Goal: Information Seeking & Learning: Learn about a topic

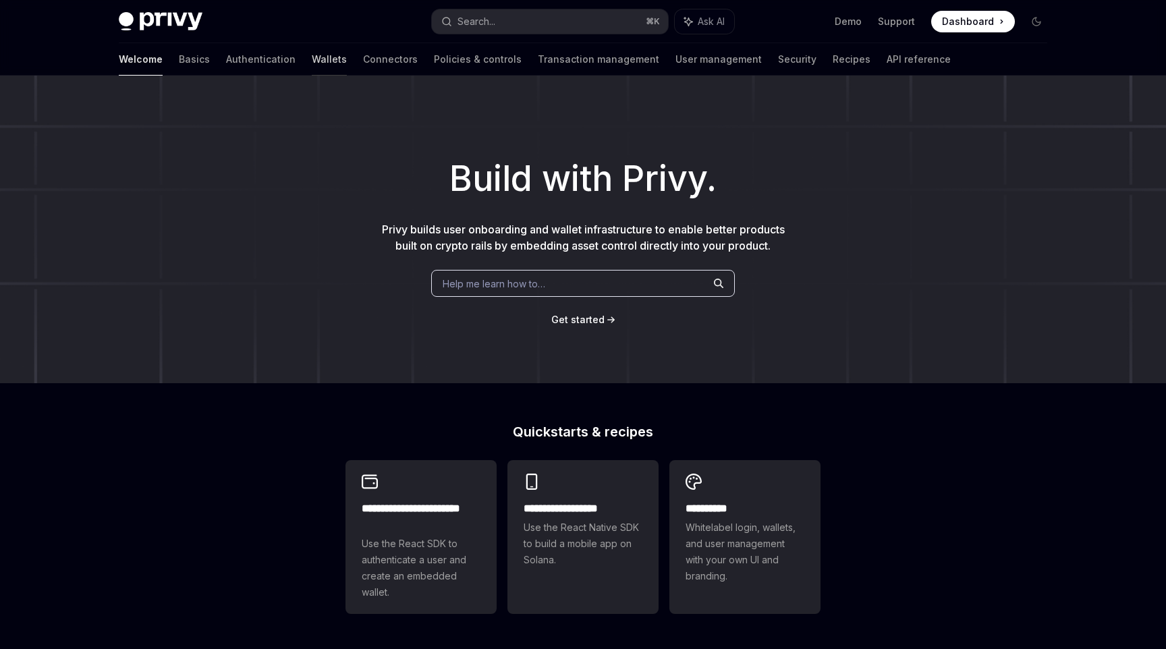
click at [312, 65] on link "Wallets" at bounding box center [329, 59] width 35 height 32
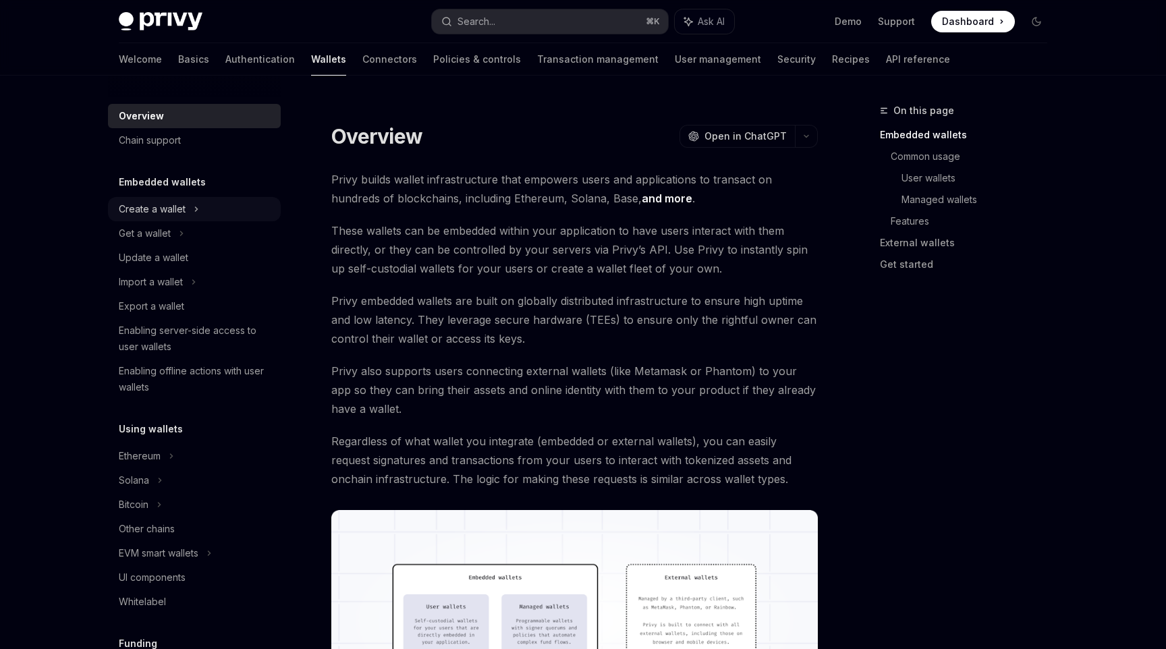
click at [189, 204] on div "Create a wallet" at bounding box center [194, 209] width 173 height 24
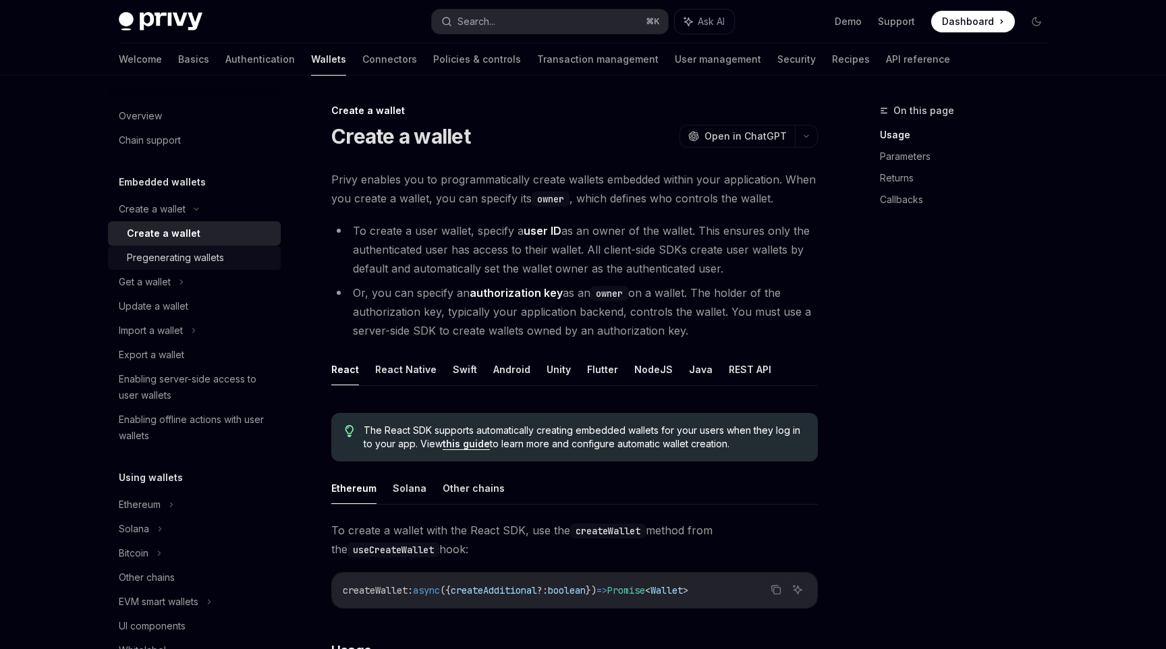
click at [207, 254] on div "Pregenerating wallets" at bounding box center [175, 258] width 97 height 16
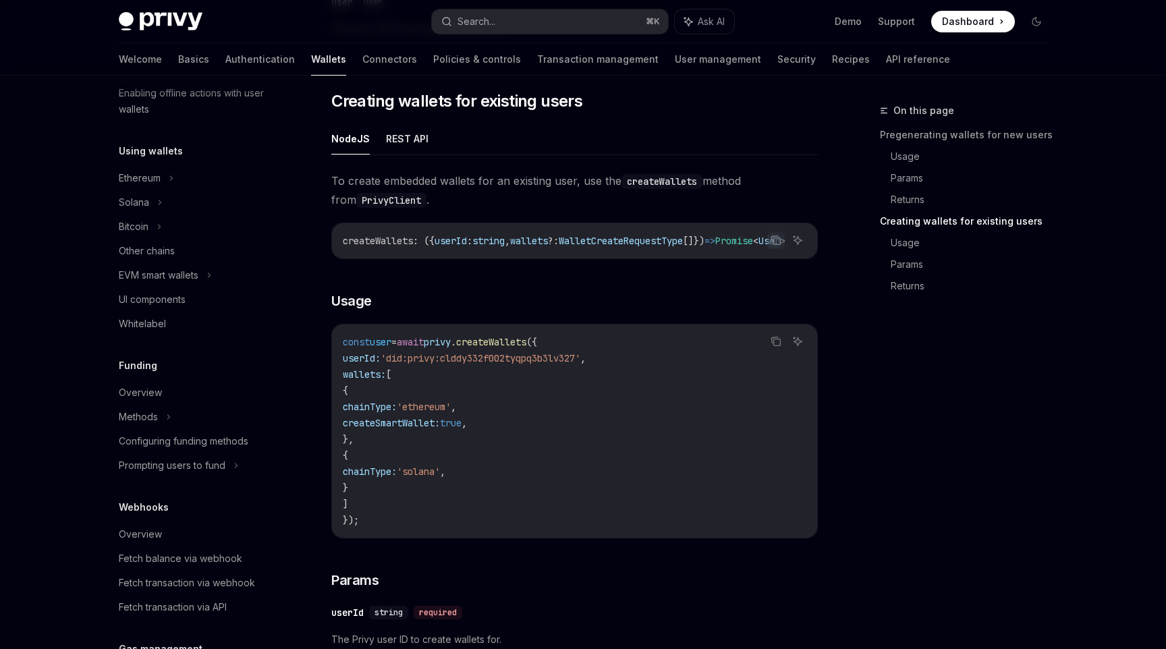
scroll to position [334, 0]
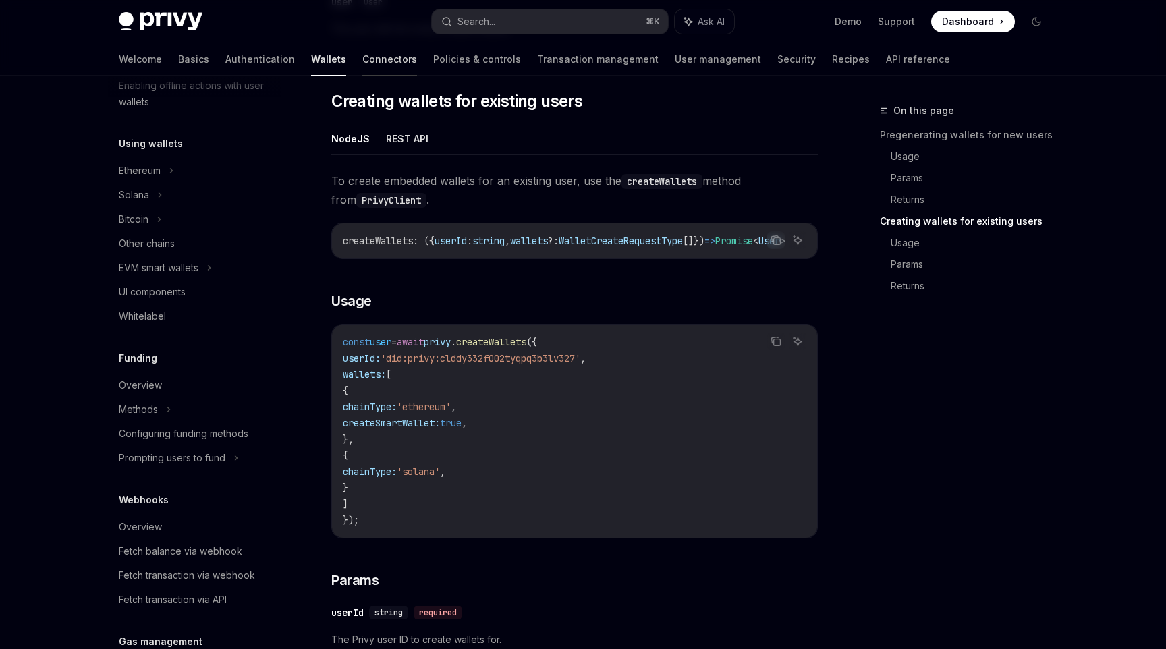
click at [362, 62] on link "Connectors" at bounding box center [389, 59] width 55 height 32
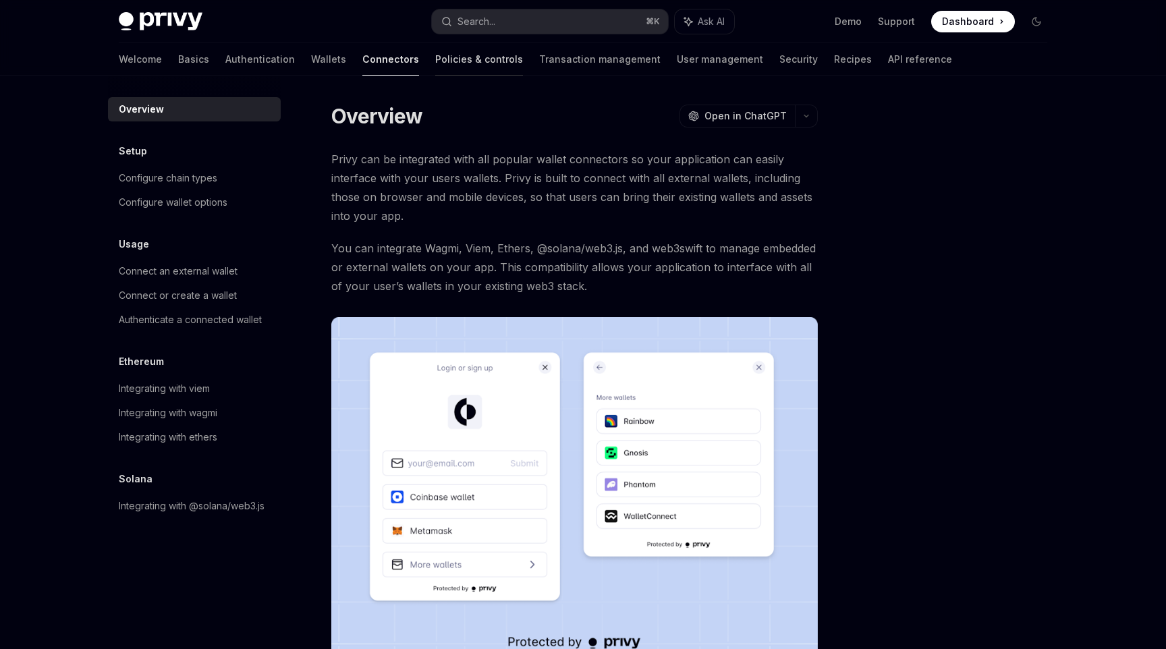
click at [435, 64] on link "Policies & controls" at bounding box center [479, 59] width 88 height 32
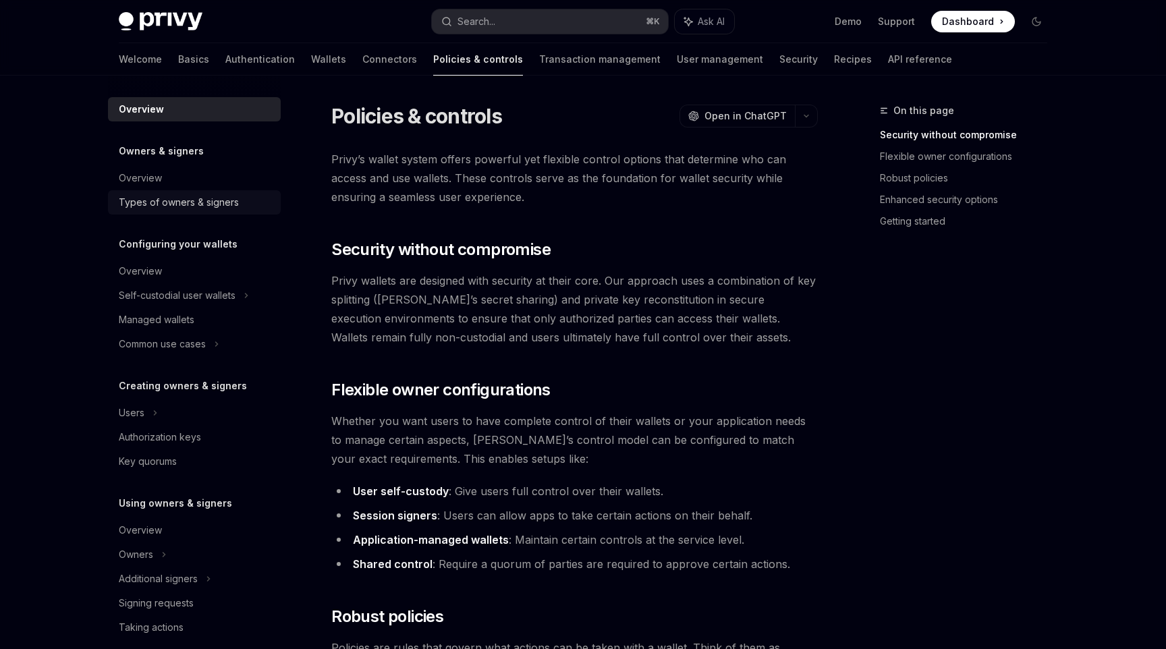
click at [192, 201] on div "Types of owners & signers" at bounding box center [179, 202] width 120 height 16
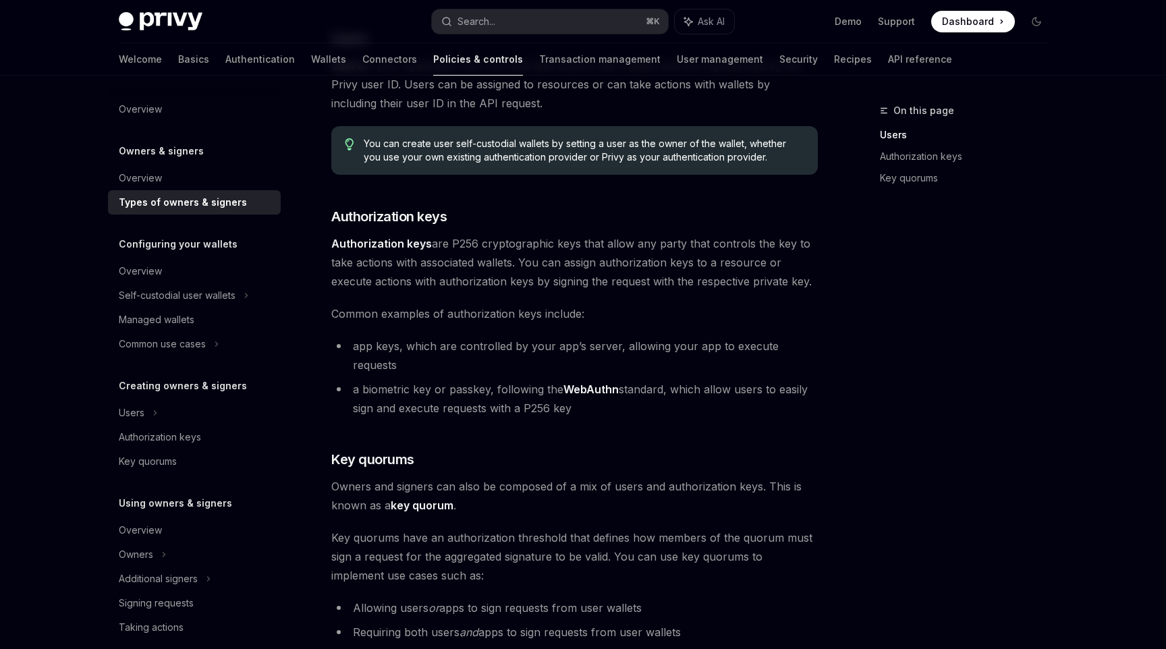
scroll to position [349, 0]
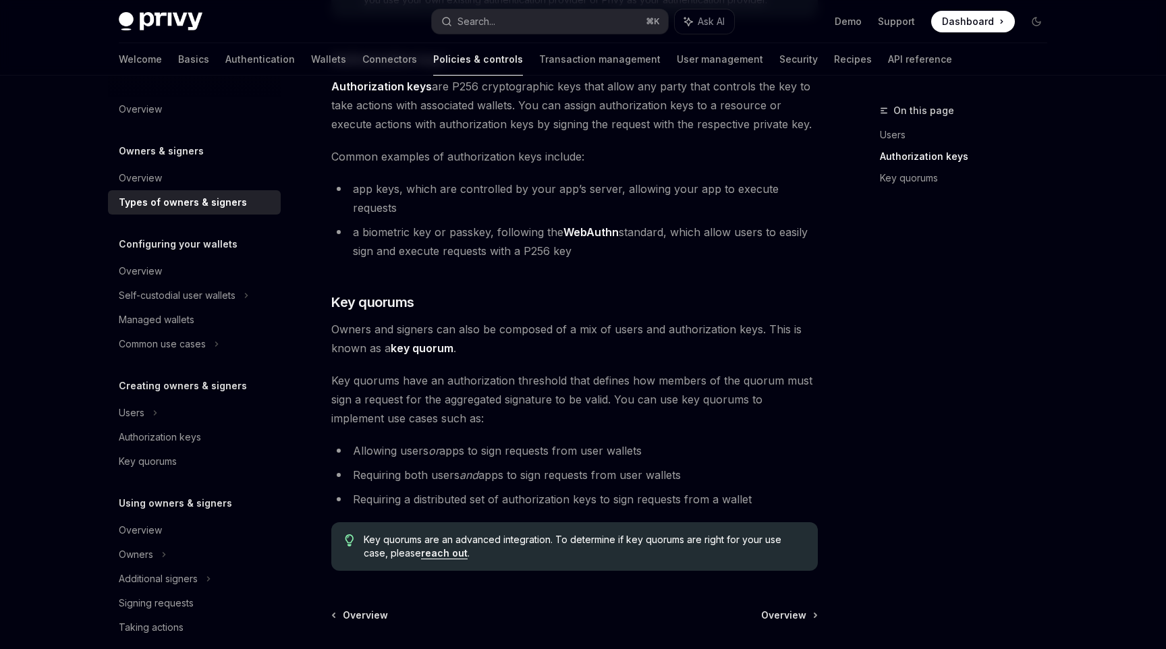
click at [562, 76] on div "There are three types of owners & signers: users , authorization keys , and key…" at bounding box center [574, 196] width 486 height 750
click at [562, 70] on link "Transaction management" at bounding box center [599, 59] width 121 height 32
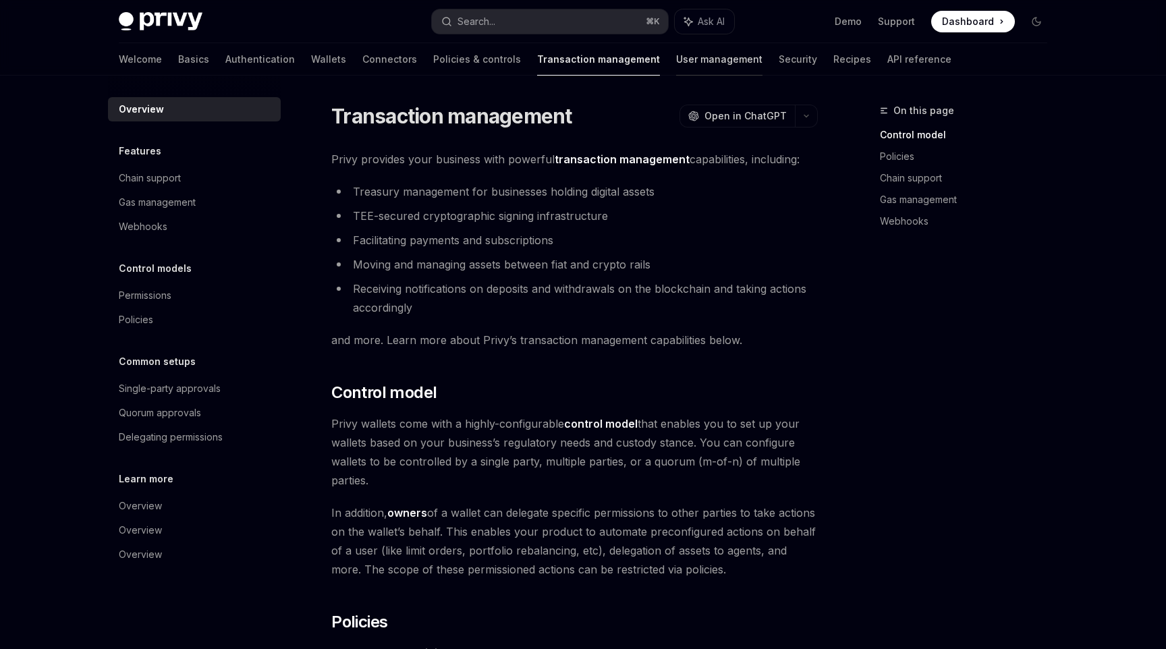
click at [676, 65] on link "User management" at bounding box center [719, 59] width 86 height 32
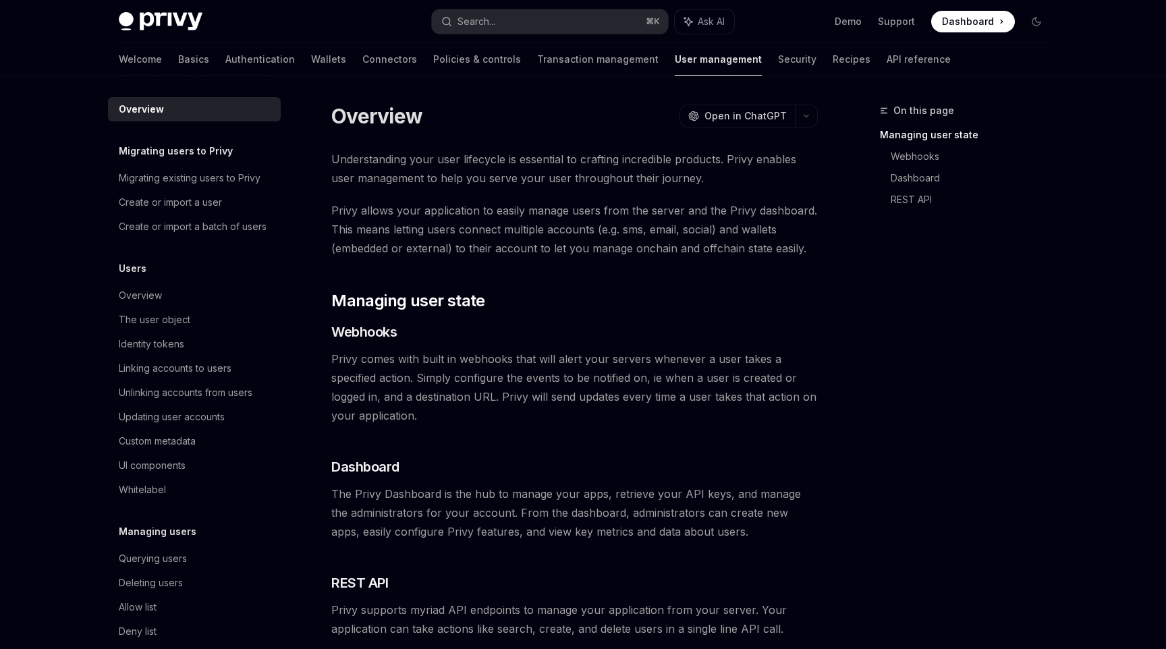
click at [749, 62] on div "Welcome Basics Authentication Wallets Connectors Policies & controls Transactio…" at bounding box center [535, 59] width 832 height 32
click at [832, 62] on link "Recipes" at bounding box center [851, 59] width 38 height 32
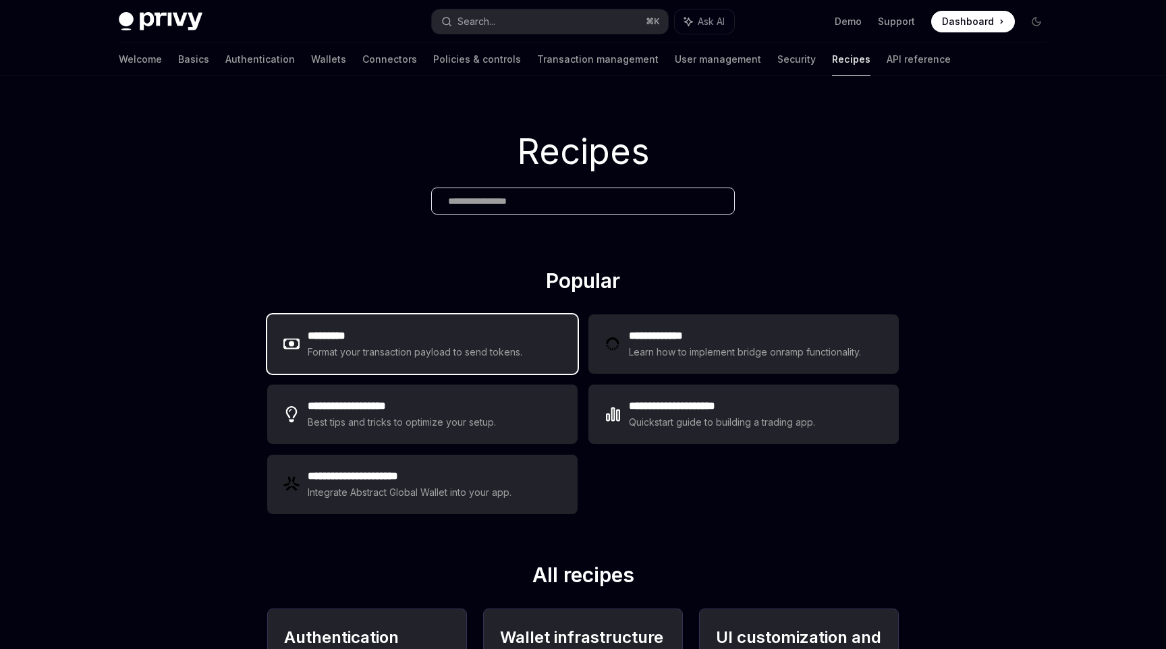
click at [432, 353] on div "Format your transaction payload to send tokens." at bounding box center [415, 352] width 215 height 16
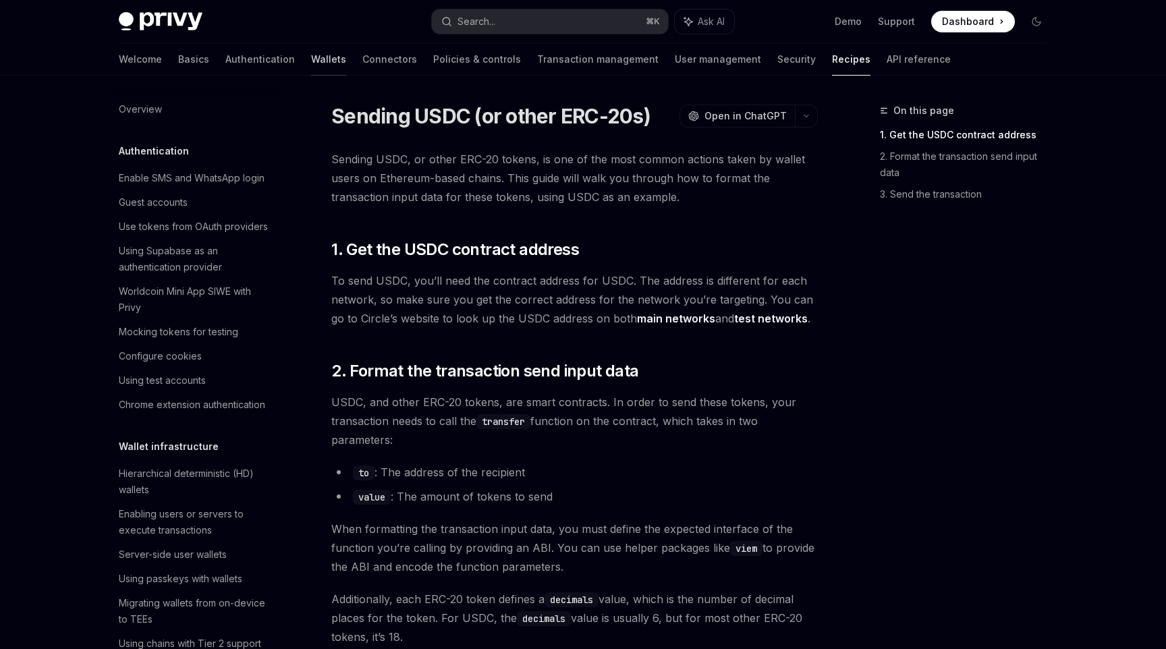
click at [311, 67] on link "Wallets" at bounding box center [328, 59] width 35 height 32
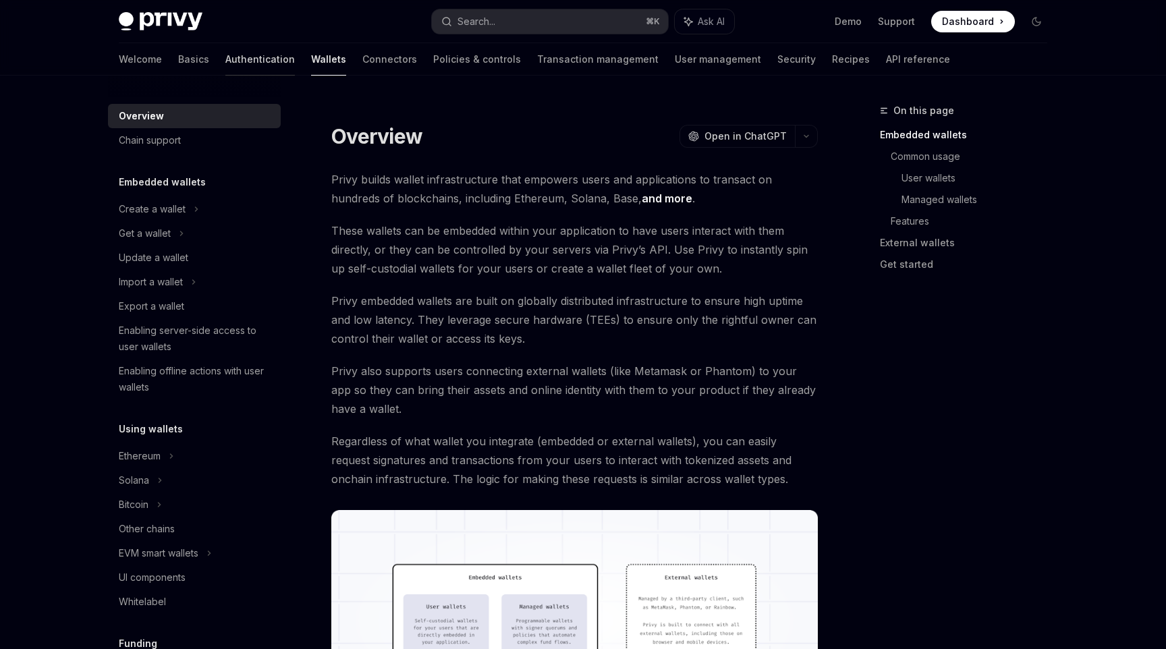
click at [225, 75] on div at bounding box center [259, 75] width 69 height 1
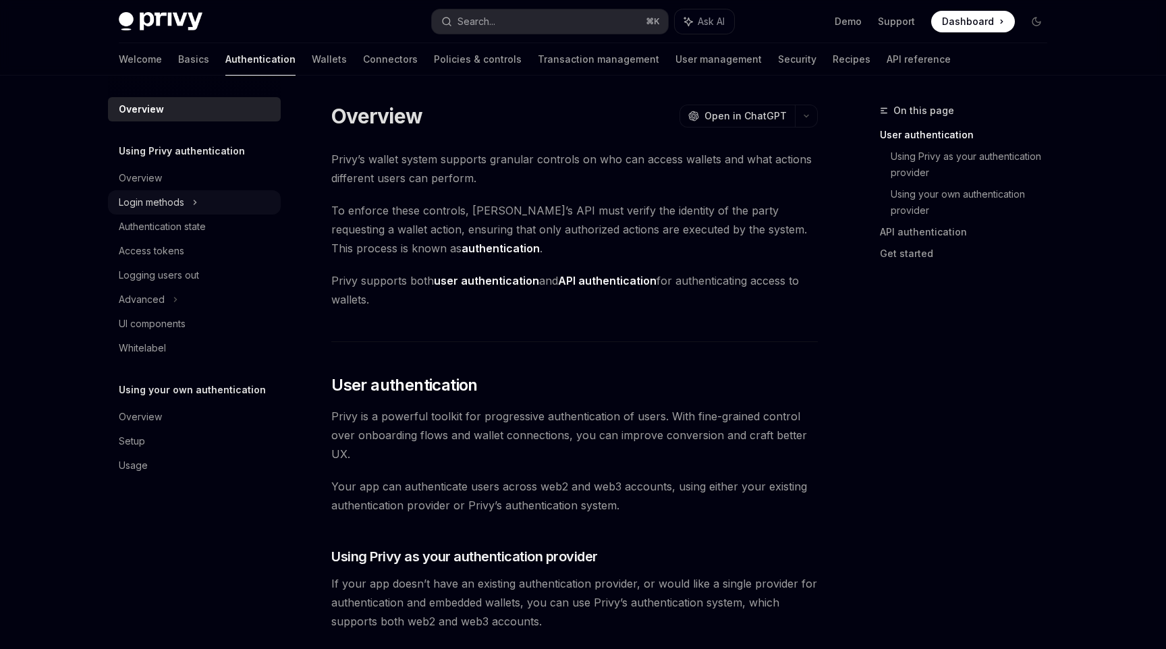
click at [195, 210] on div "Login methods" at bounding box center [194, 202] width 173 height 24
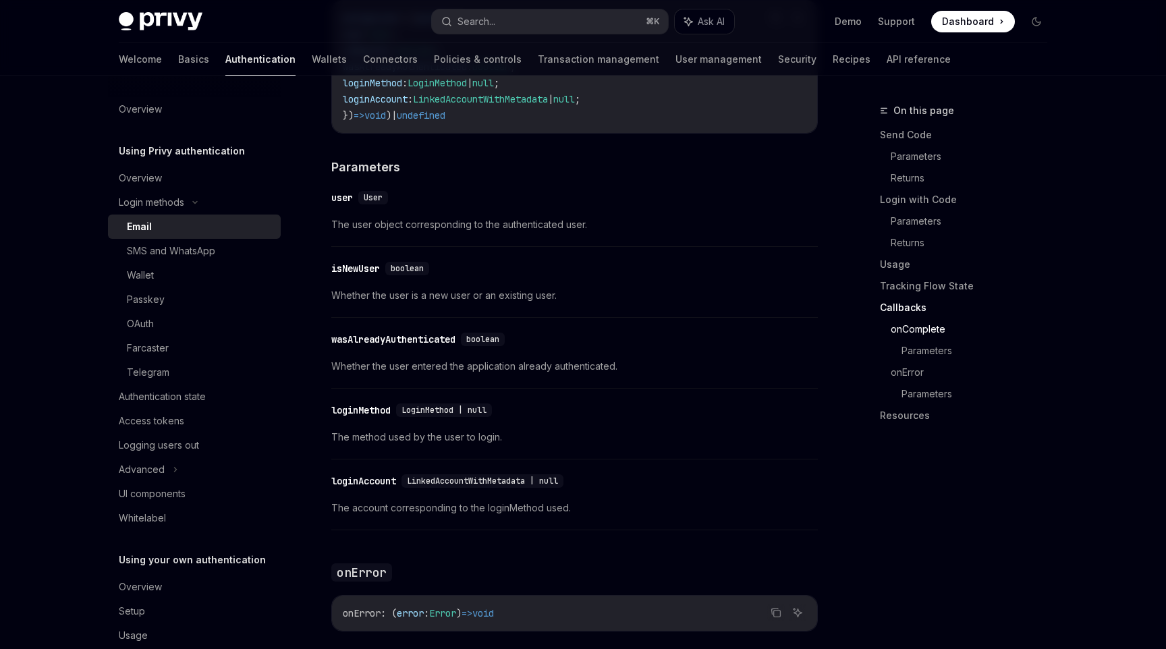
scroll to position [26, 0]
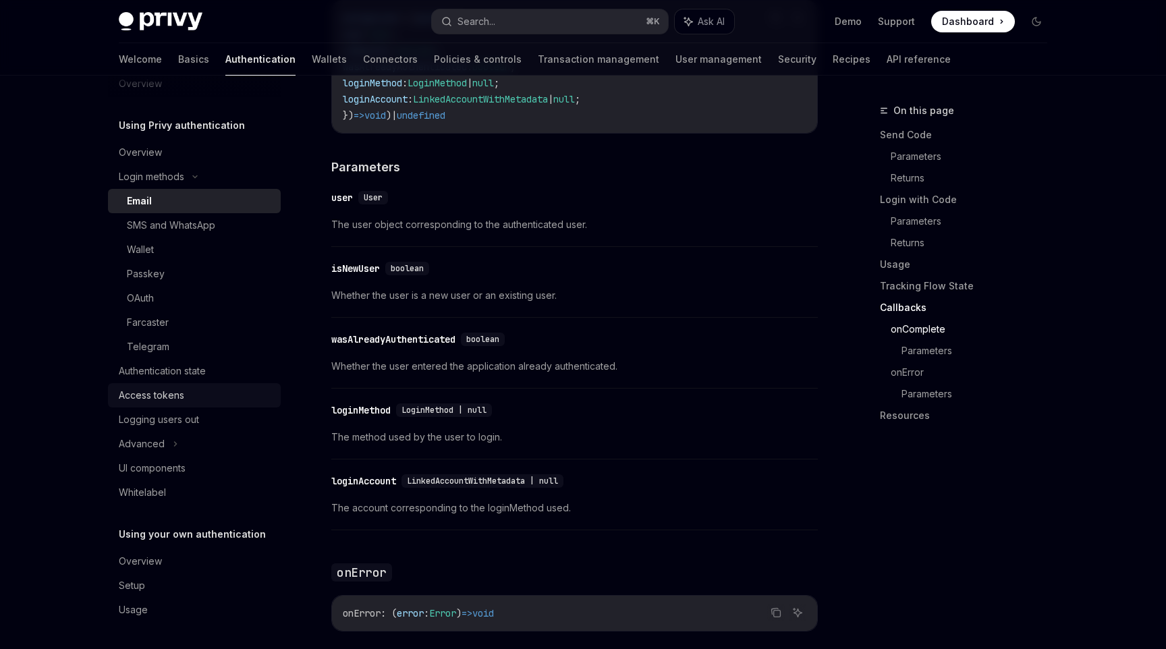
click at [220, 383] on link "Access tokens" at bounding box center [194, 395] width 173 height 24
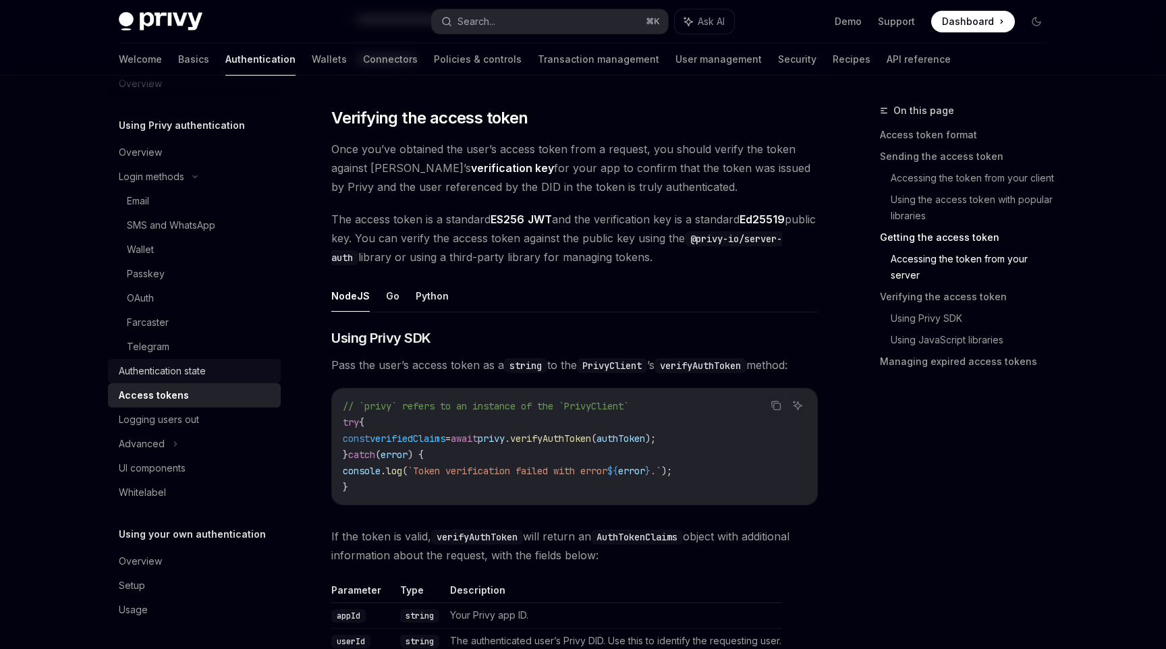
scroll to position [1944, 0]
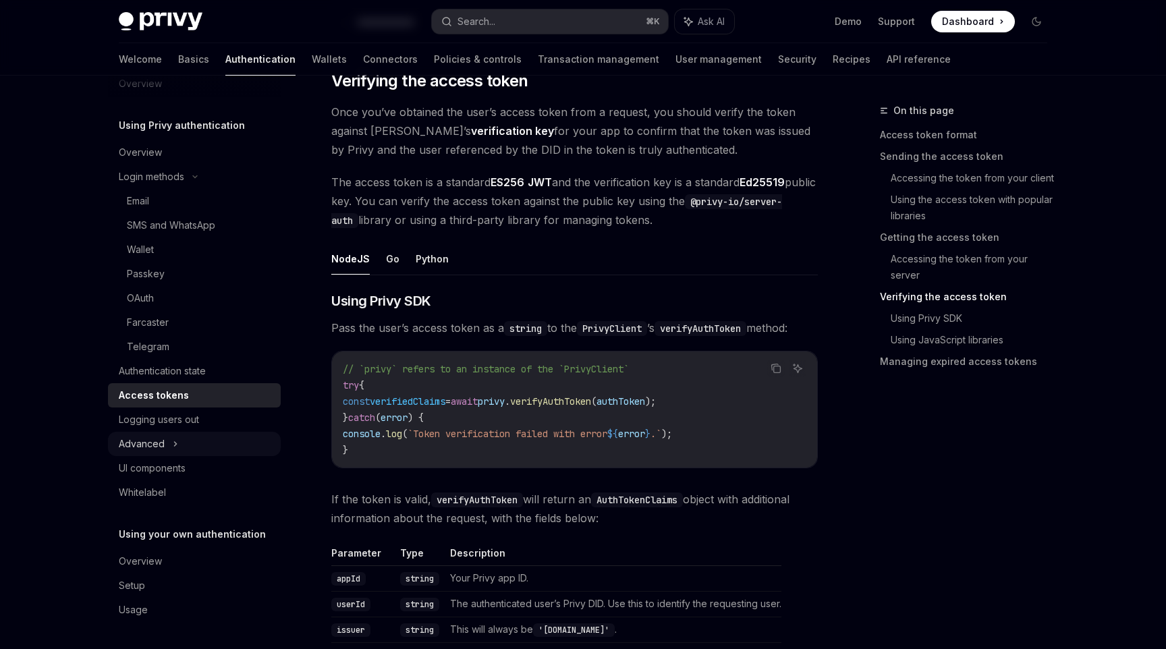
click at [186, 443] on div "Advanced" at bounding box center [194, 444] width 173 height 24
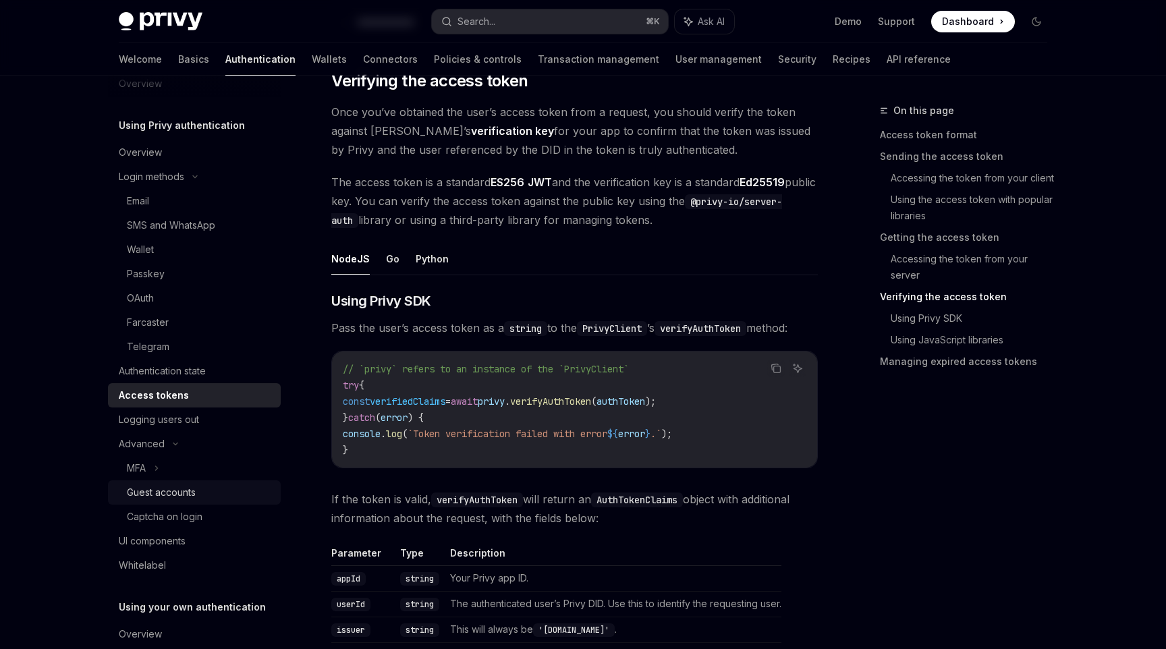
scroll to position [98, 0]
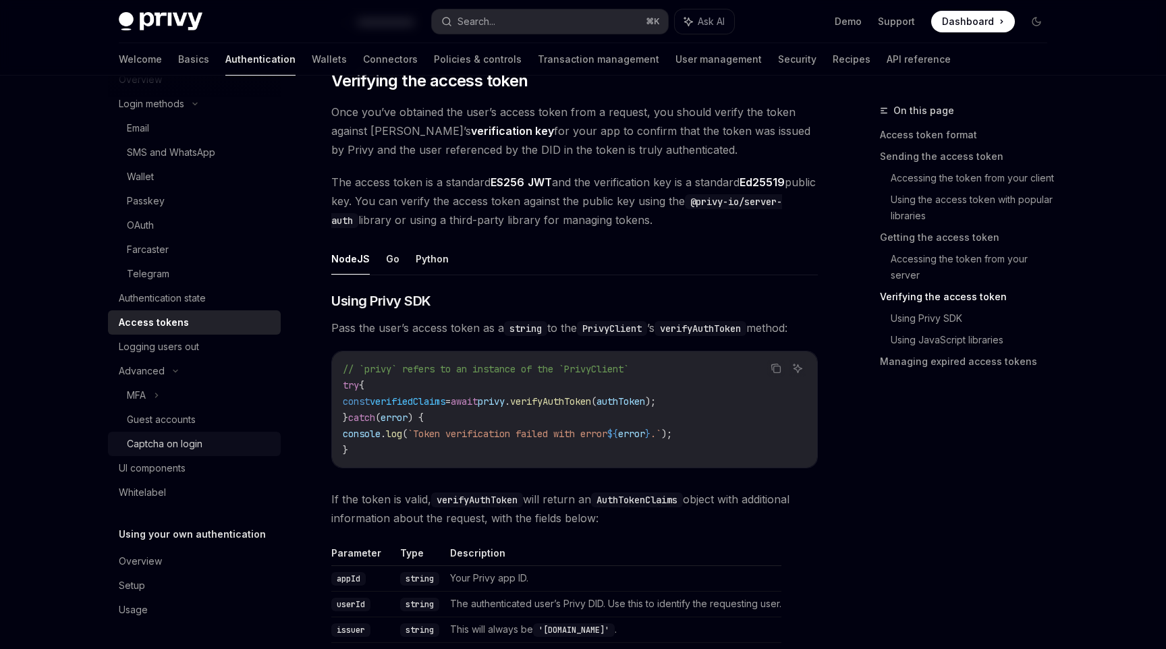
click at [186, 444] on div "Captcha on login" at bounding box center [165, 444] width 76 height 16
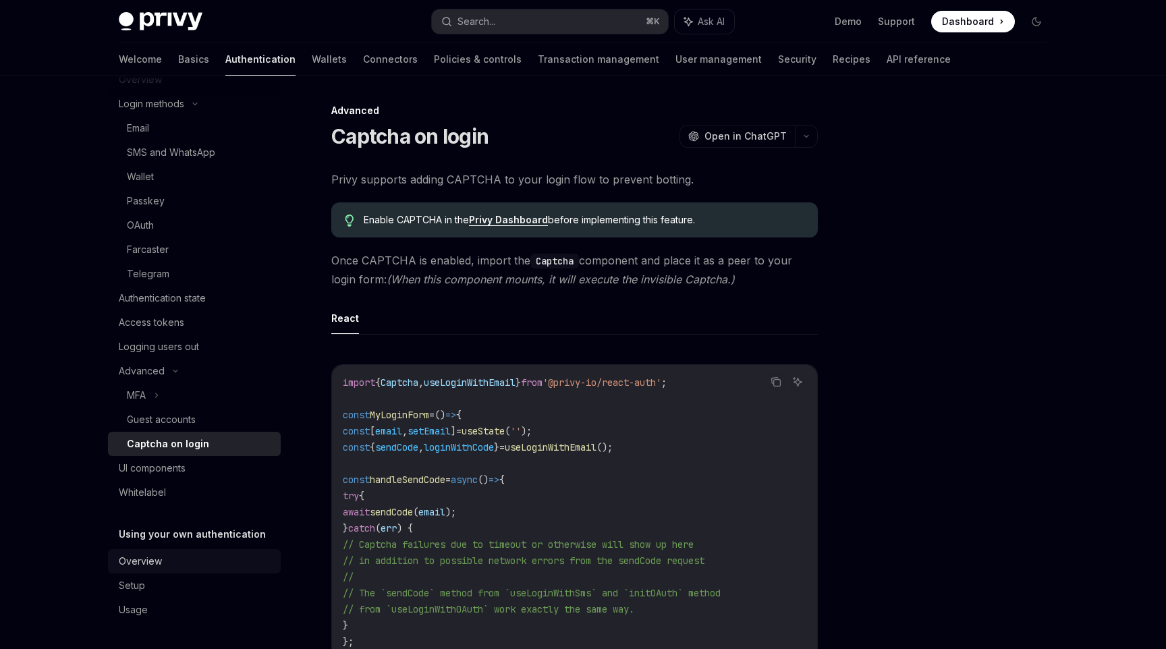
click at [166, 558] on div "Overview" at bounding box center [196, 561] width 154 height 16
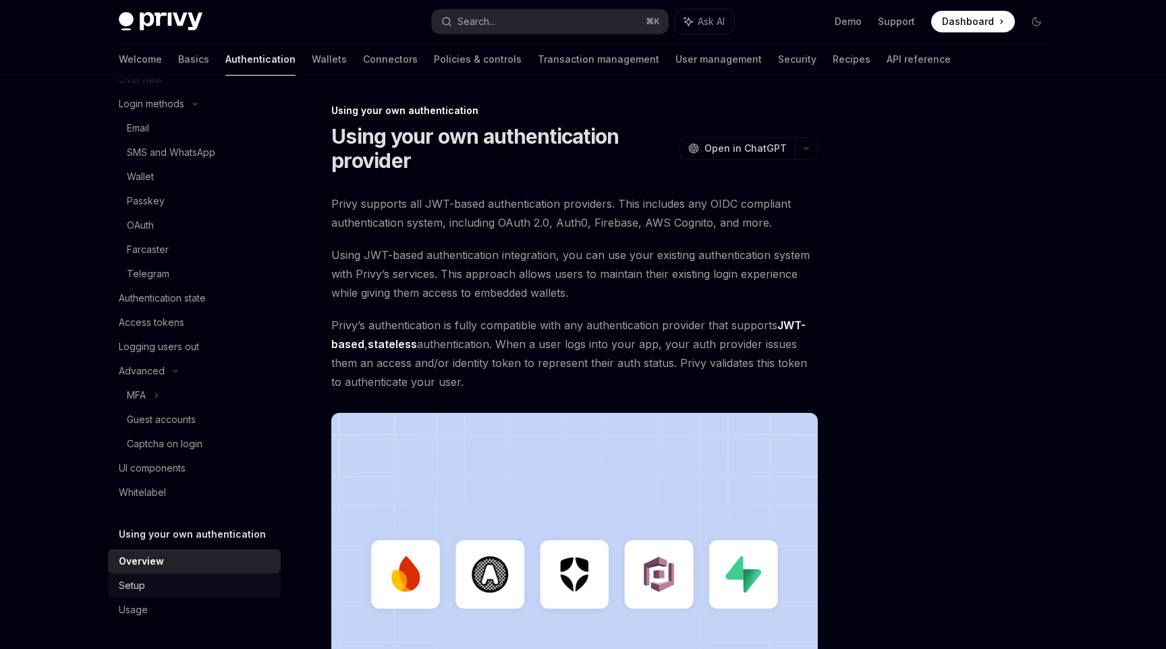
click at [163, 580] on div "Setup" at bounding box center [196, 585] width 154 height 16
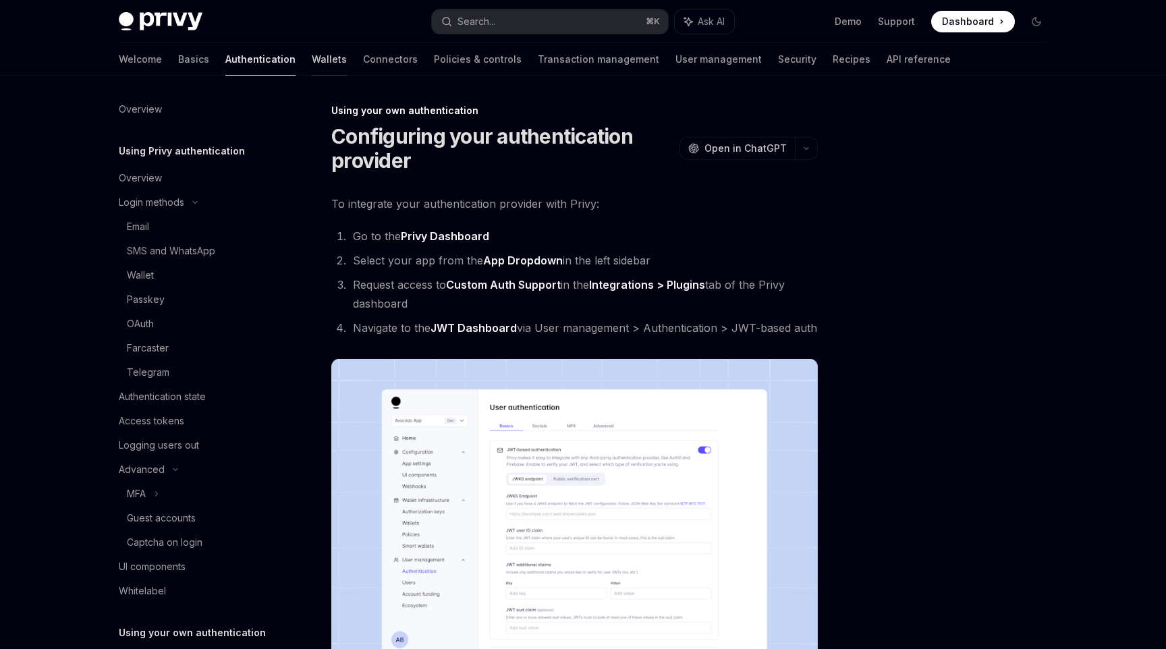
click at [312, 53] on link "Wallets" at bounding box center [329, 59] width 35 height 32
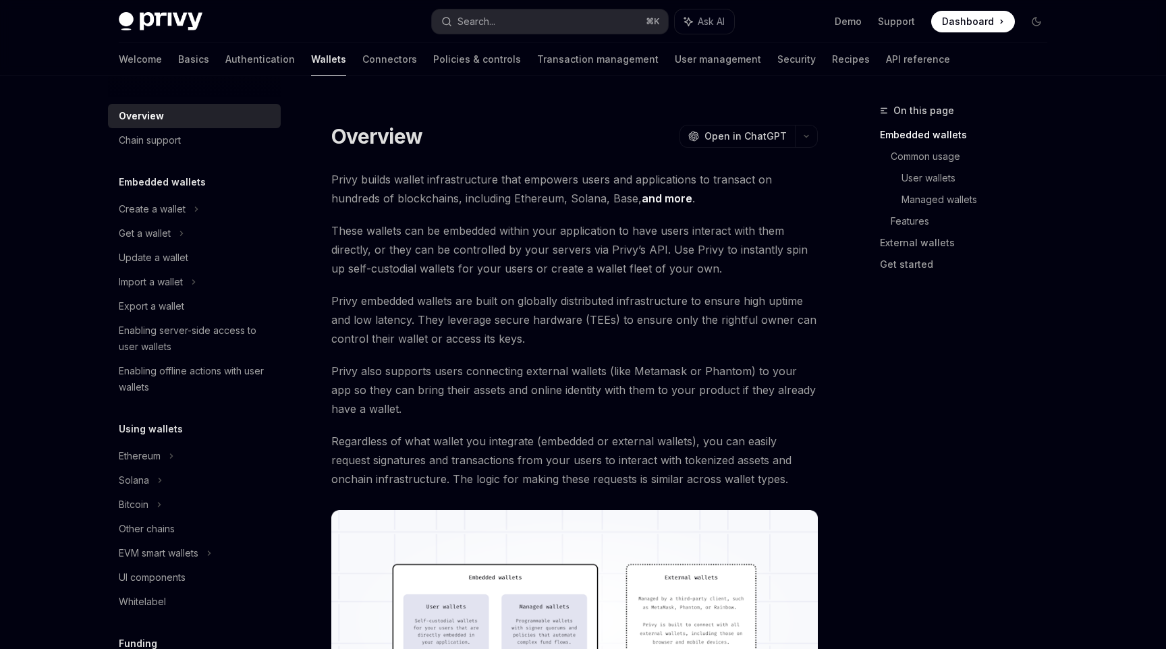
click at [150, 61] on div "Welcome Basics Authentication Wallets Connectors Policies & controls Transactio…" at bounding box center [534, 59] width 831 height 32
click at [178, 61] on link "Basics" at bounding box center [193, 59] width 31 height 32
type textarea "*"
